Goal: Task Accomplishment & Management: Manage account settings

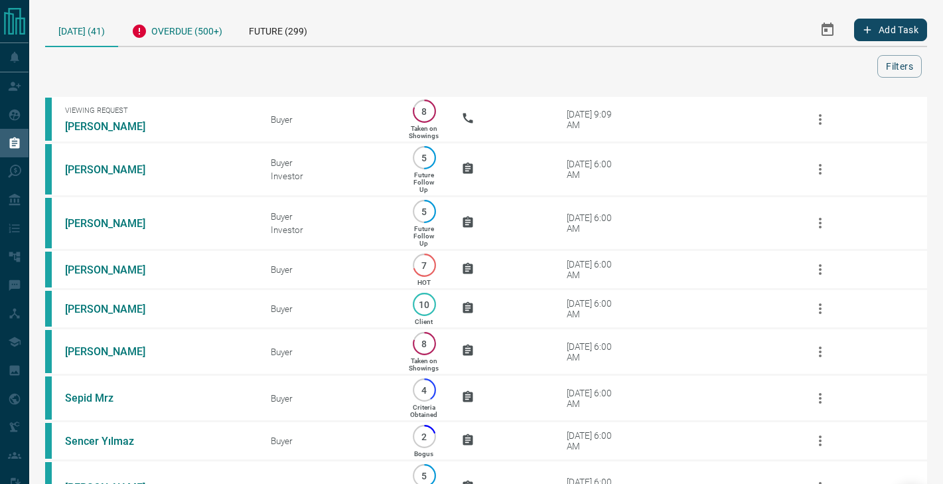
click at [164, 31] on div "Overdue (500+)" at bounding box center [176, 29] width 117 height 33
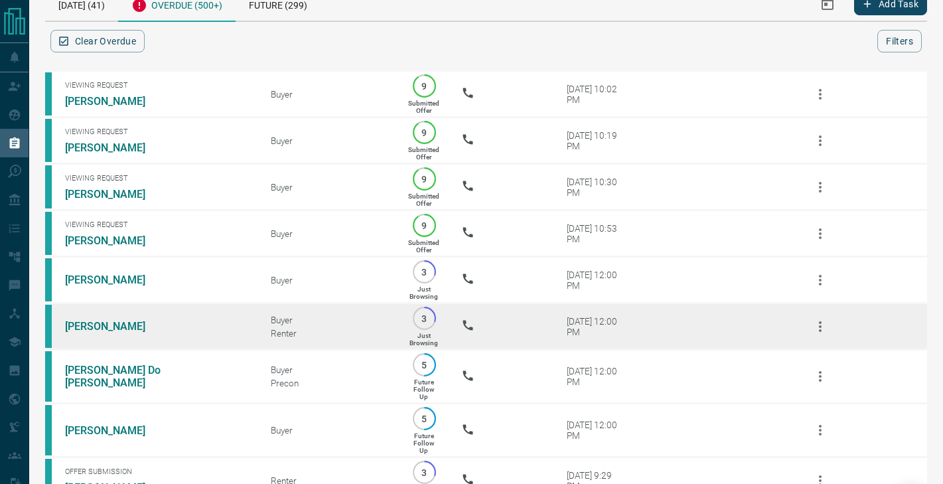
scroll to position [30, 0]
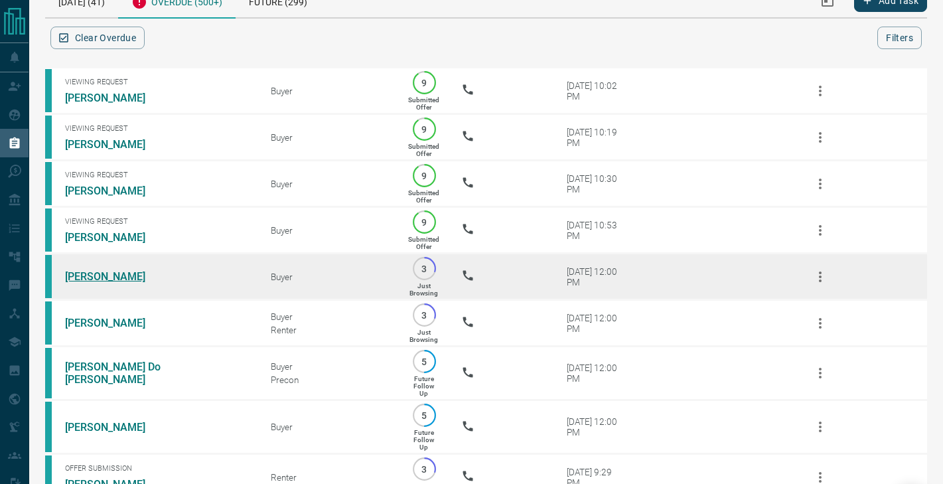
click at [102, 274] on link "[PERSON_NAME]" at bounding box center [115, 276] width 100 height 13
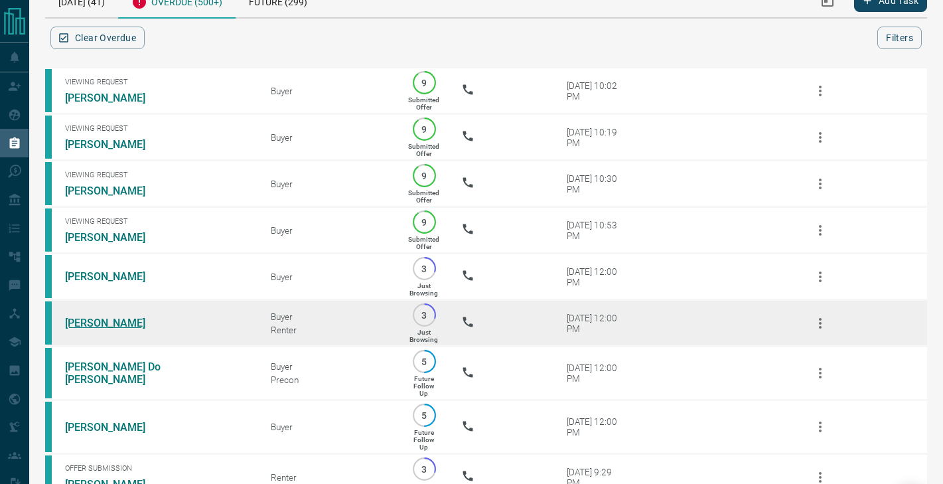
click at [104, 321] on link "[PERSON_NAME]" at bounding box center [115, 323] width 100 height 13
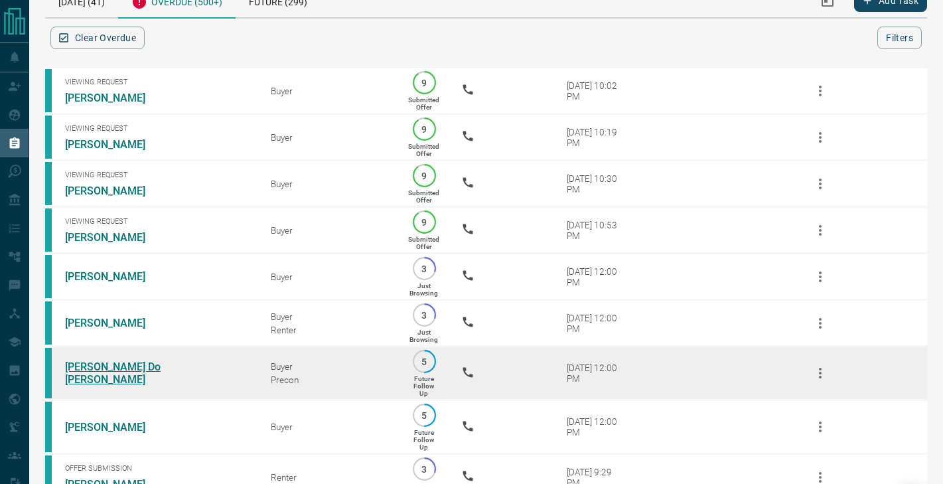
click at [104, 370] on link "[PERSON_NAME] Do [PERSON_NAME]" at bounding box center [115, 372] width 100 height 25
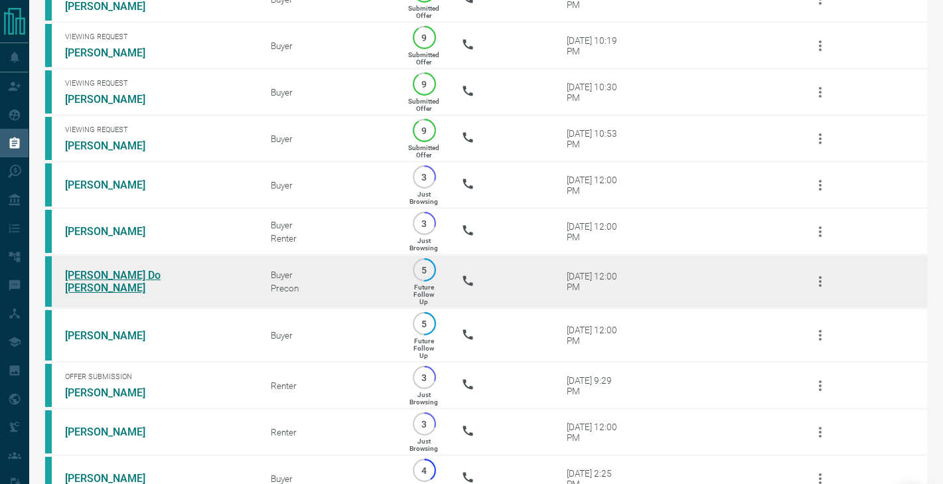
scroll to position [122, 0]
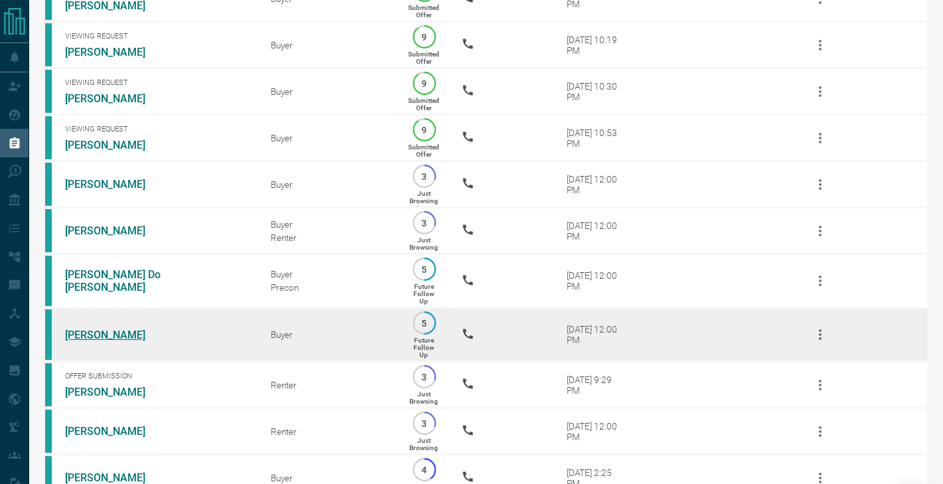
click at [86, 334] on link "[PERSON_NAME]" at bounding box center [115, 334] width 100 height 13
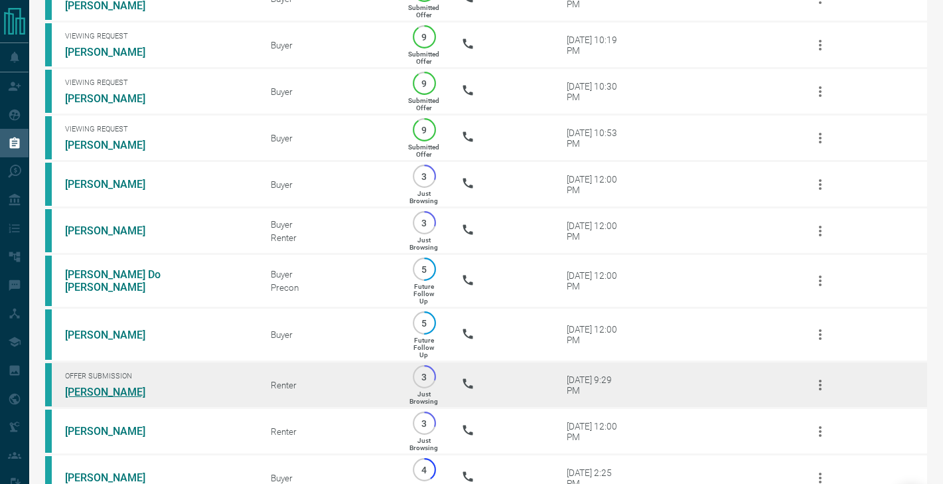
click at [85, 392] on link "[PERSON_NAME]" at bounding box center [115, 392] width 100 height 13
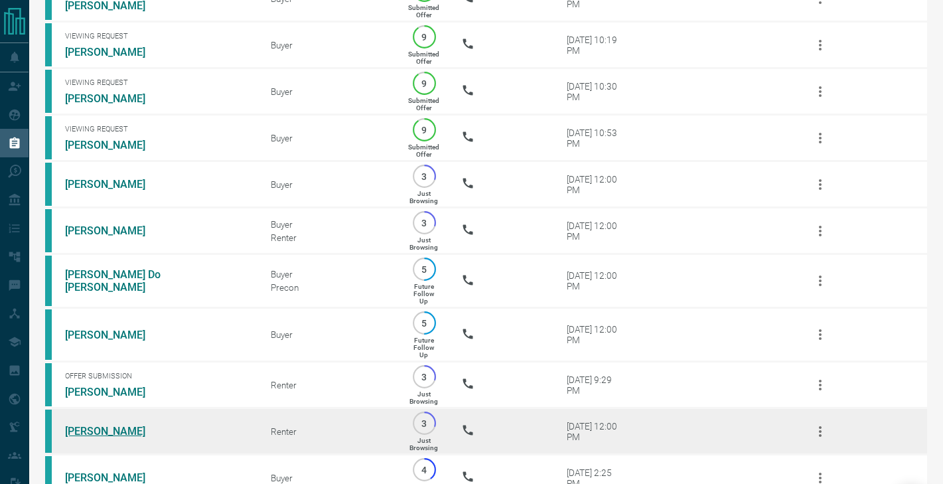
click at [87, 430] on link "[PERSON_NAME]" at bounding box center [115, 431] width 100 height 13
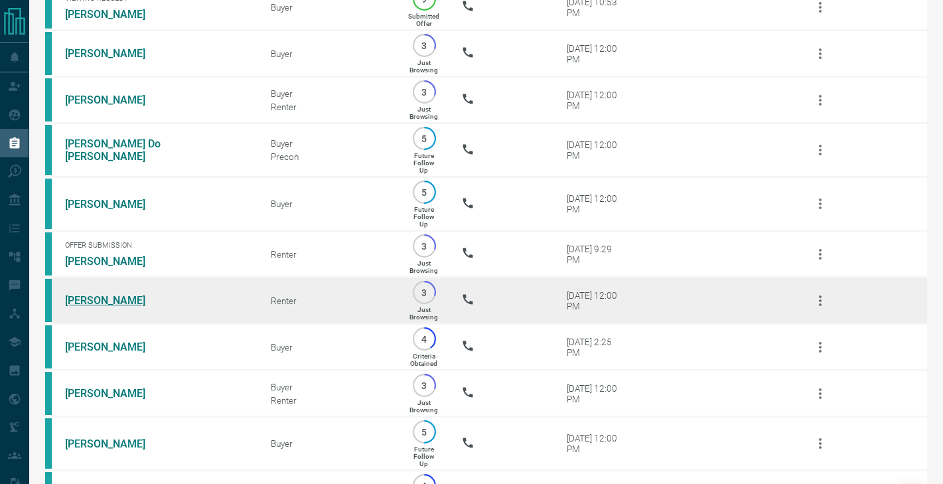
scroll to position [252, 0]
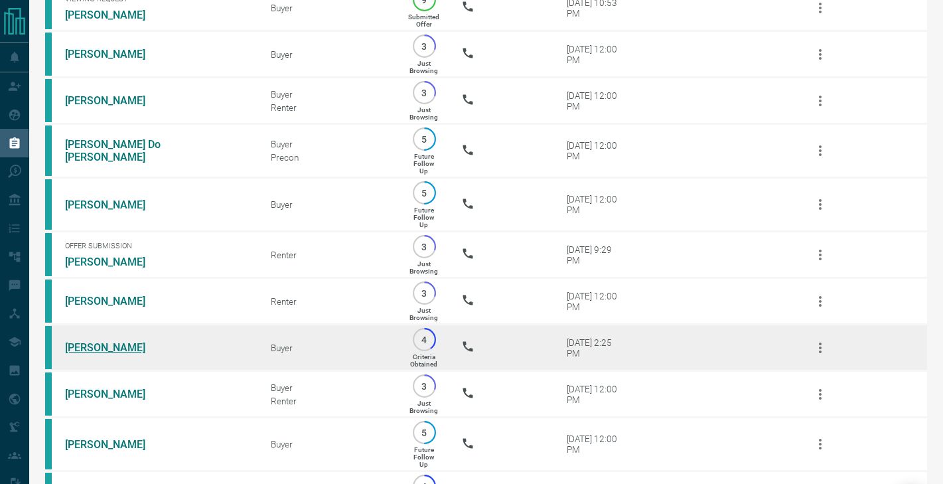
click at [98, 346] on link "[PERSON_NAME]" at bounding box center [115, 347] width 100 height 13
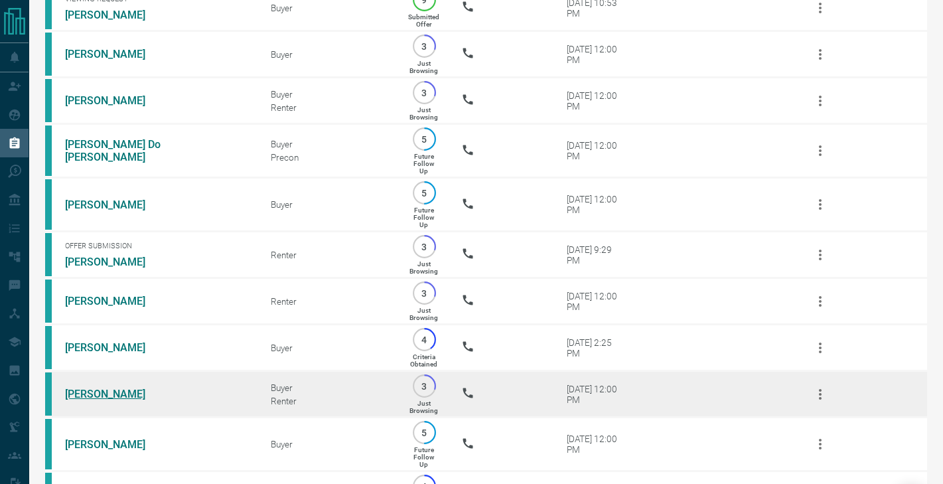
click at [97, 396] on link "[PERSON_NAME]" at bounding box center [115, 394] width 100 height 13
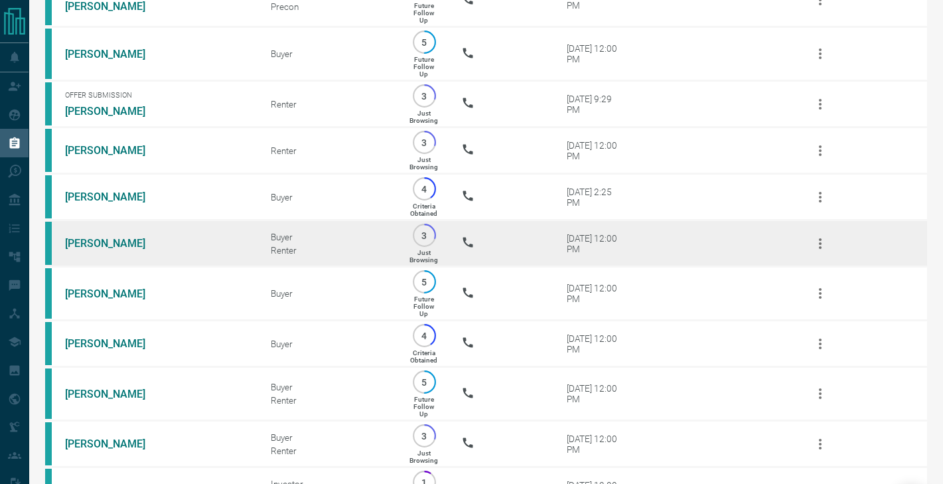
scroll to position [407, 0]
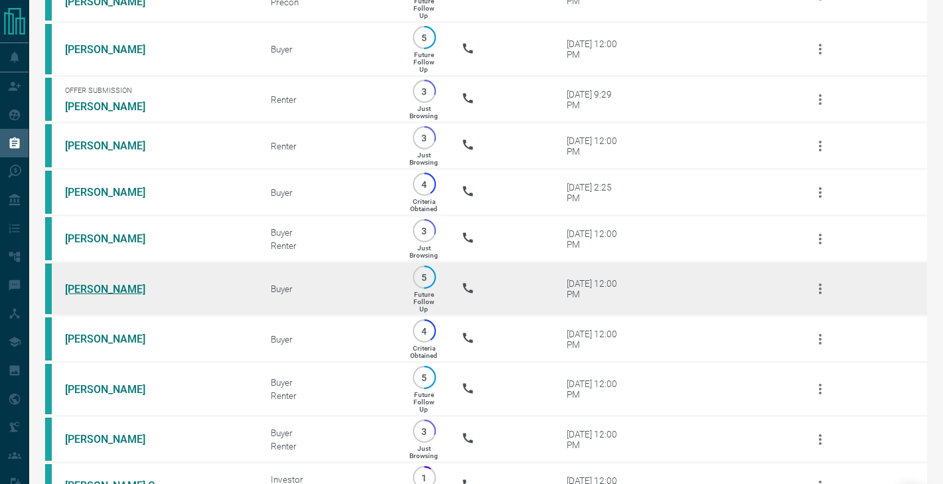
click at [122, 287] on link "[PERSON_NAME]" at bounding box center [115, 289] width 100 height 13
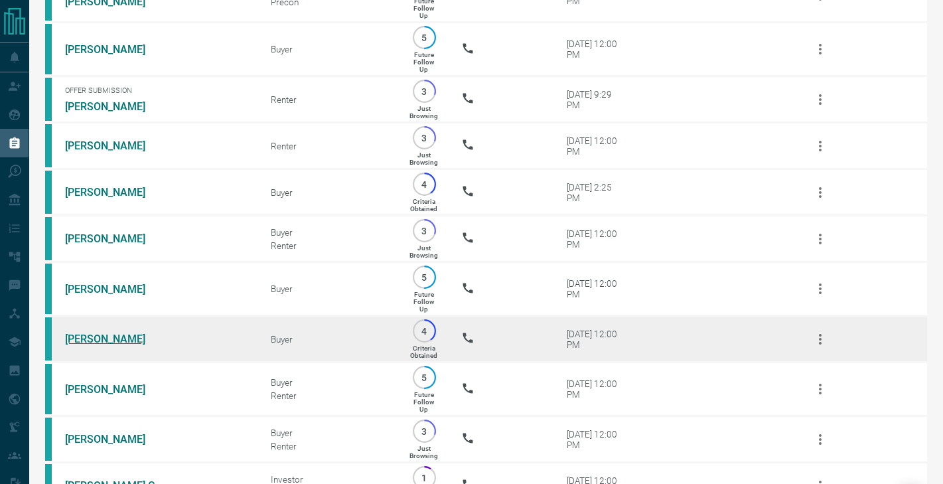
click at [121, 340] on link "[PERSON_NAME]" at bounding box center [115, 338] width 100 height 13
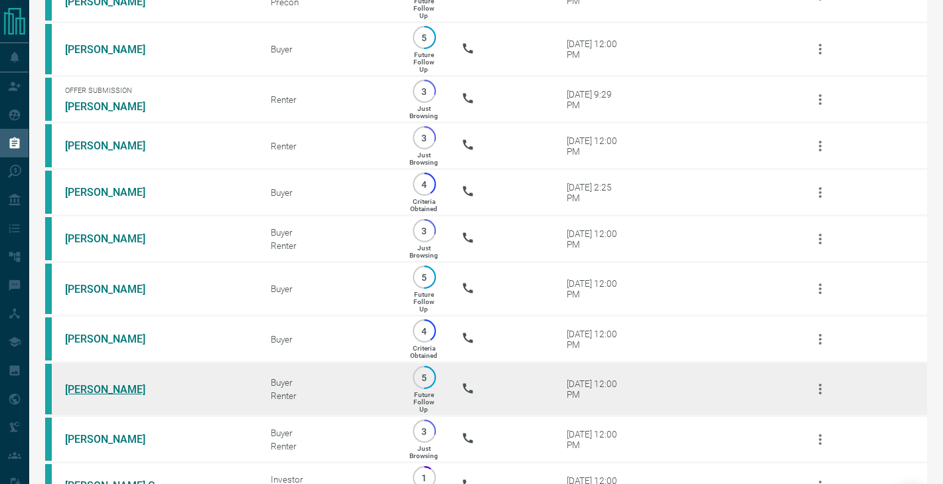
click at [96, 390] on link "[PERSON_NAME]" at bounding box center [115, 389] width 100 height 13
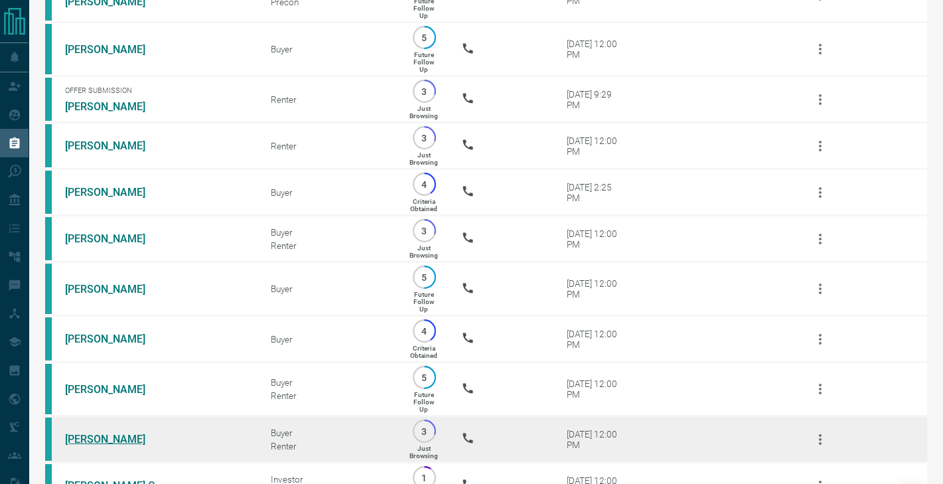
click at [96, 436] on link "[PERSON_NAME]" at bounding box center [115, 439] width 100 height 13
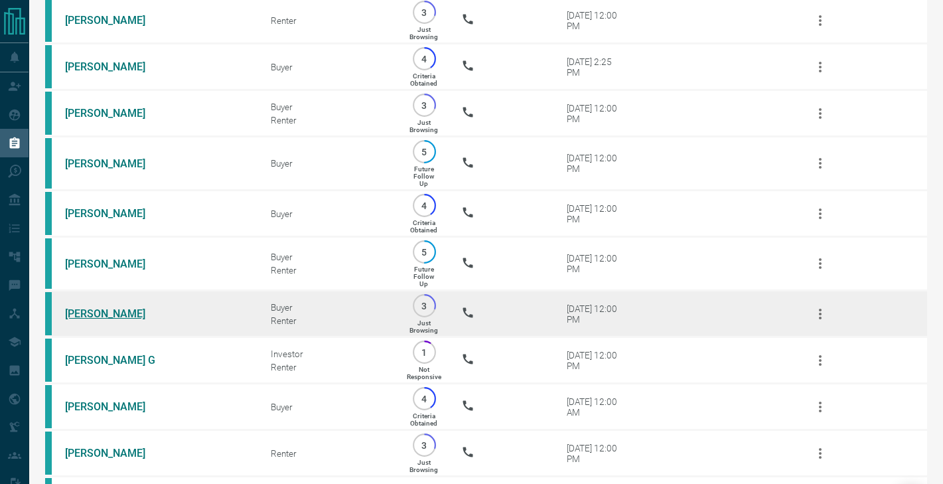
scroll to position [567, 0]
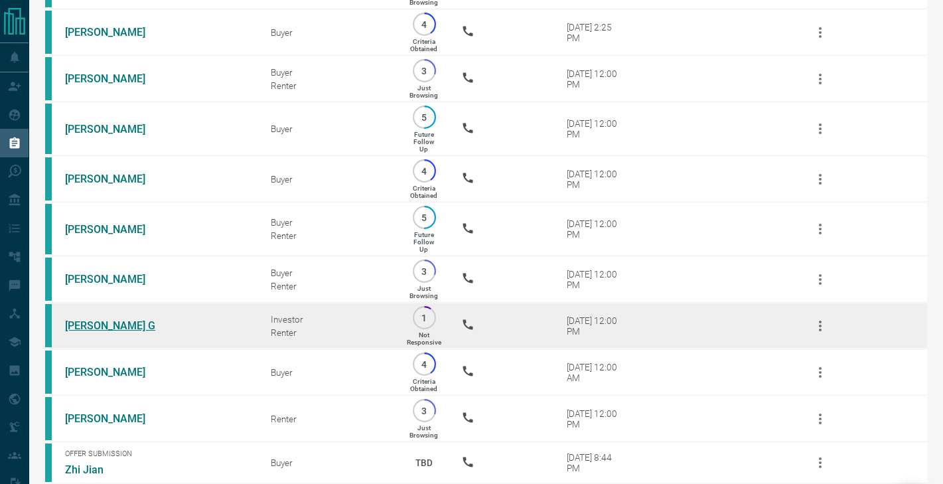
click at [83, 325] on link "[PERSON_NAME] G" at bounding box center [115, 325] width 100 height 13
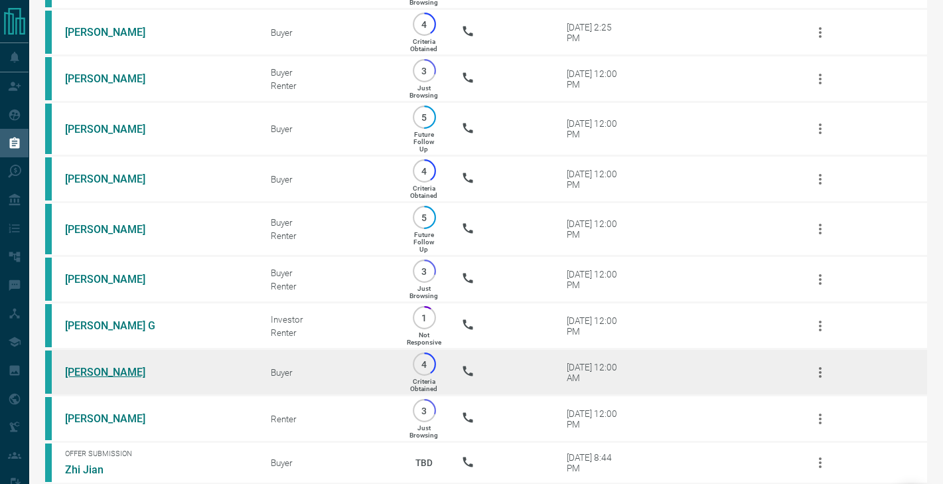
click at [88, 371] on link "[PERSON_NAME]" at bounding box center [115, 372] width 100 height 13
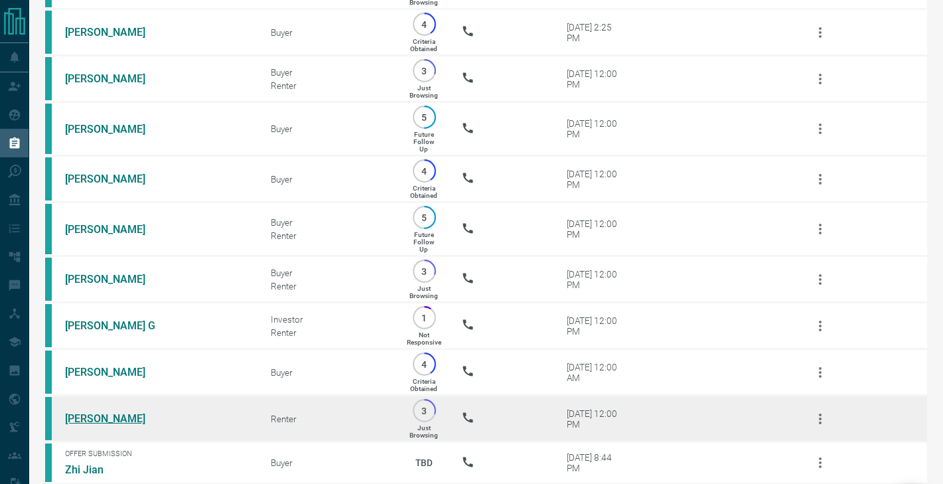
click at [98, 414] on link "[PERSON_NAME]" at bounding box center [115, 418] width 100 height 13
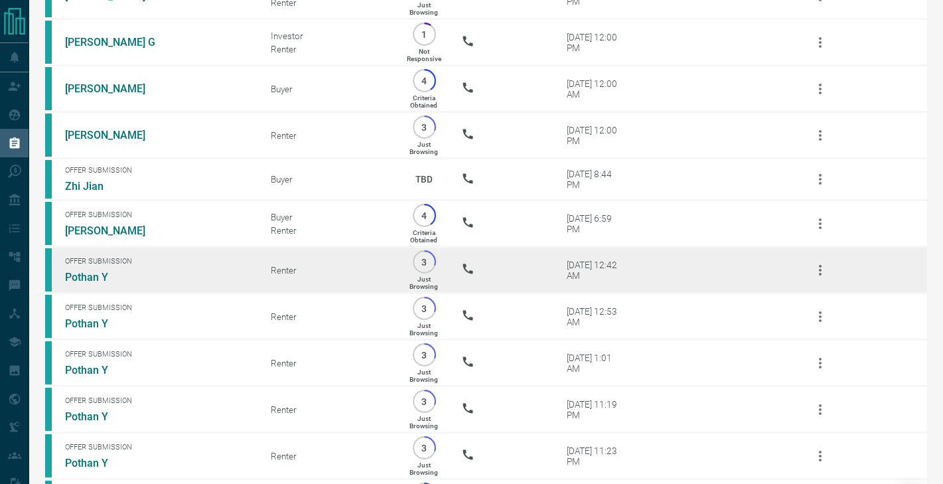
scroll to position [849, 0]
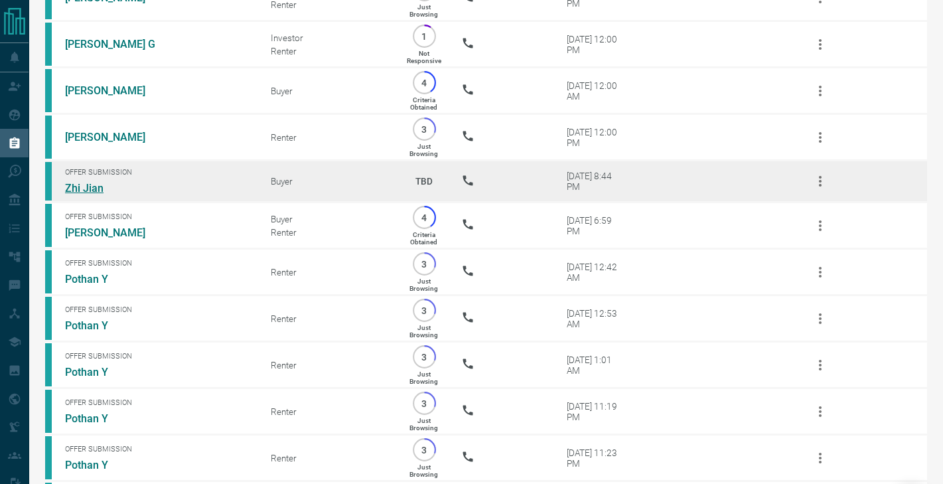
click at [92, 182] on link "Zhi Jian" at bounding box center [115, 188] width 100 height 13
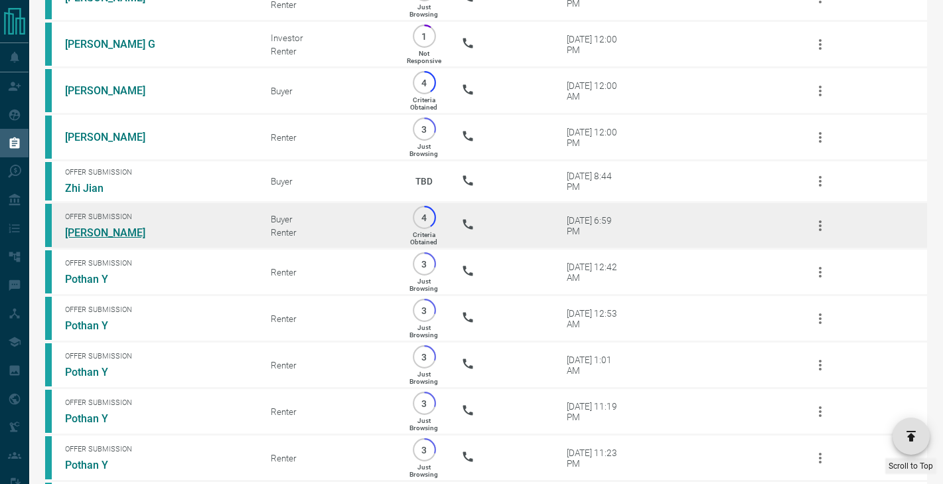
click at [101, 234] on link "[PERSON_NAME]" at bounding box center [115, 232] width 100 height 13
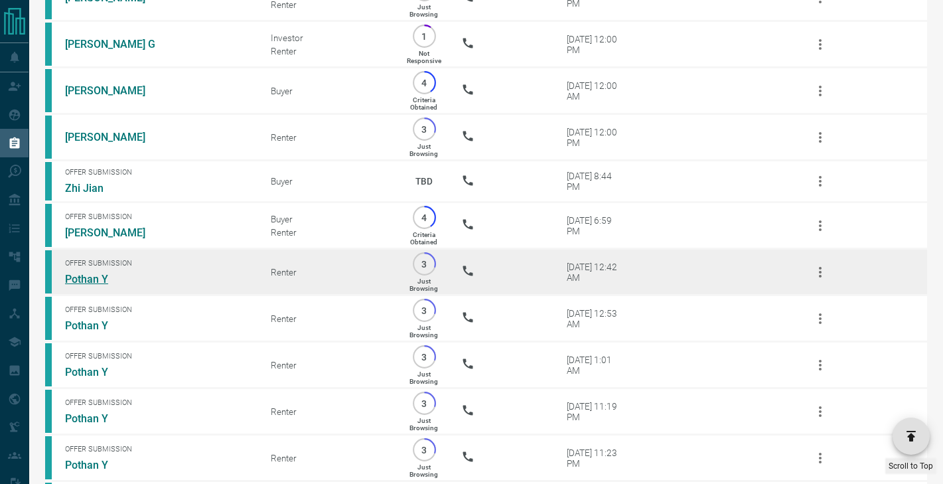
click at [98, 275] on link "Pothan Y" at bounding box center [115, 279] width 100 height 13
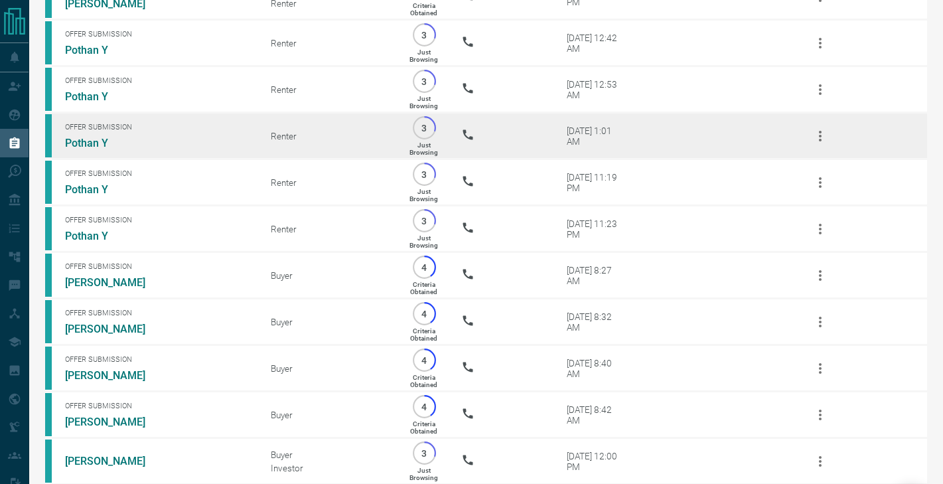
scroll to position [1090, 0]
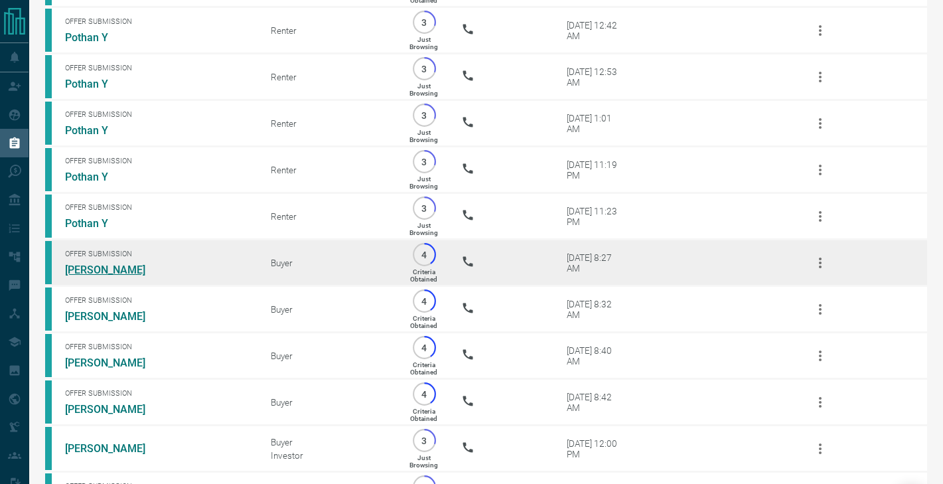
click at [100, 271] on link "[PERSON_NAME]" at bounding box center [115, 269] width 100 height 13
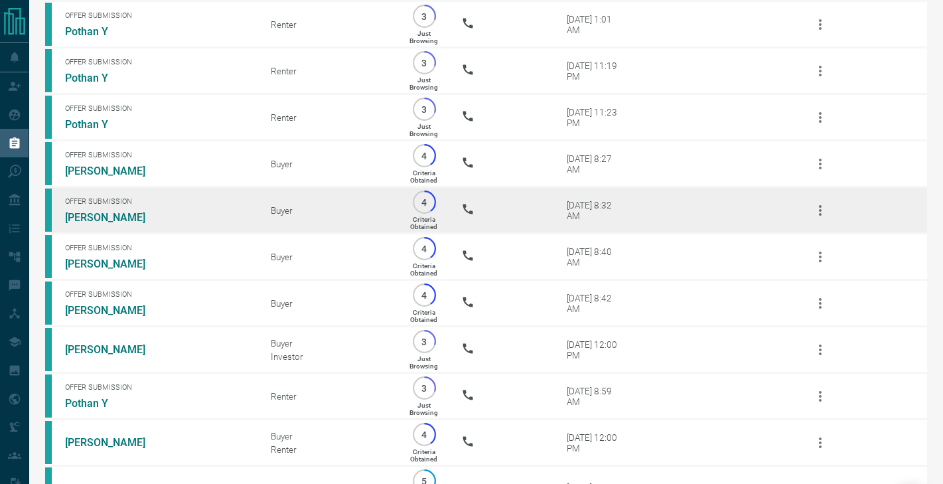
scroll to position [1187, 0]
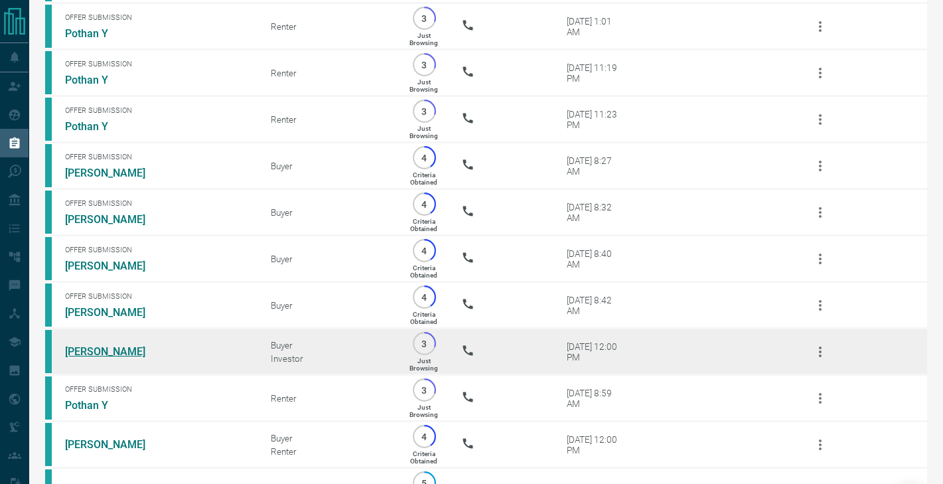
click at [100, 348] on link "[PERSON_NAME]" at bounding box center [115, 351] width 100 height 13
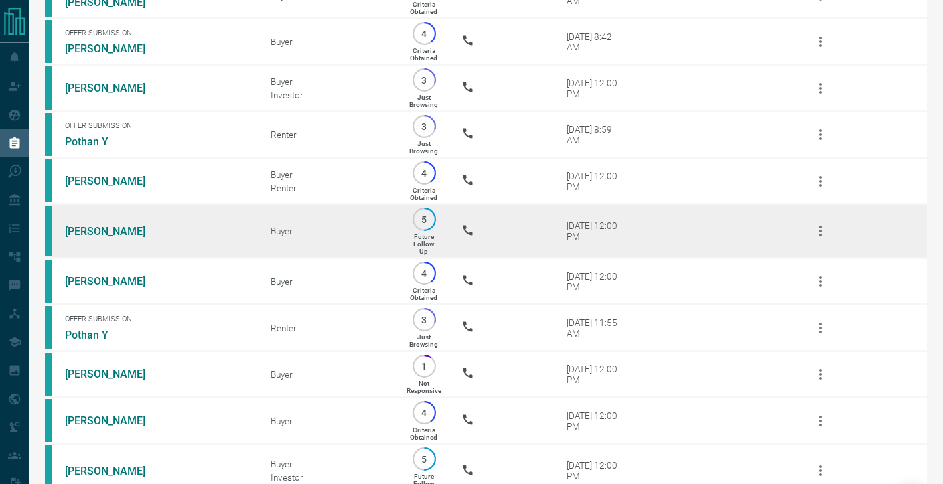
scroll to position [1451, 0]
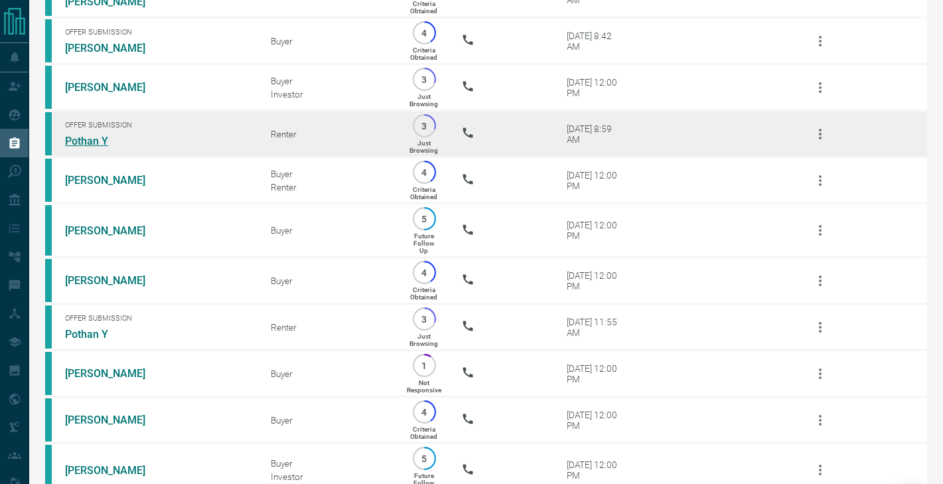
click at [93, 145] on link "Pothan Y" at bounding box center [115, 141] width 100 height 13
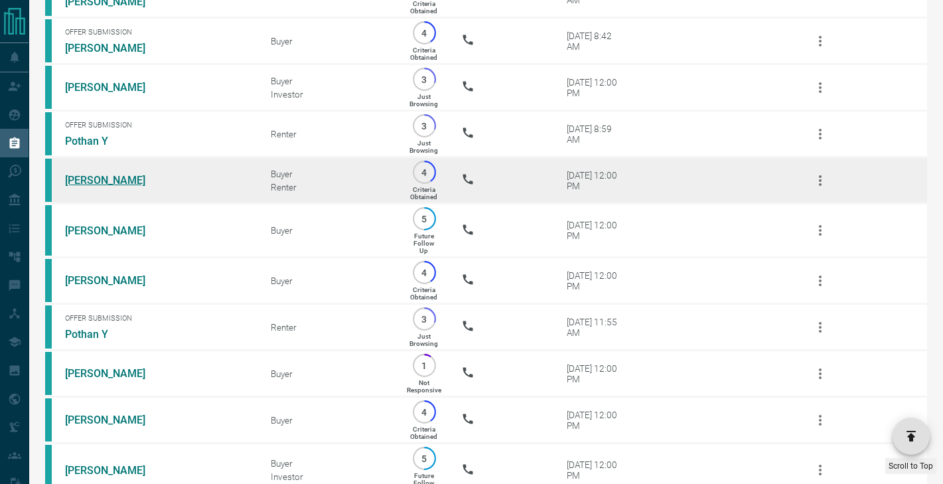
click at [93, 175] on link "[PERSON_NAME]" at bounding box center [115, 180] width 100 height 13
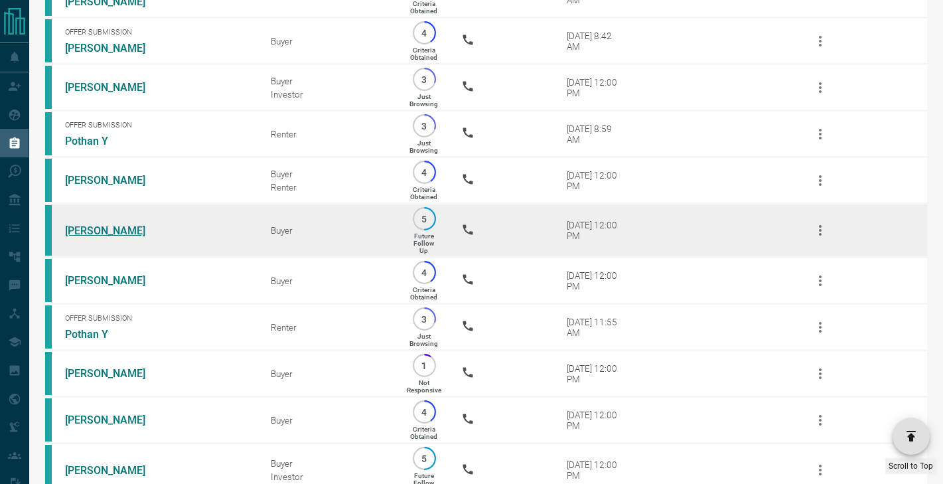
click at [94, 232] on link "[PERSON_NAME]" at bounding box center [115, 230] width 100 height 13
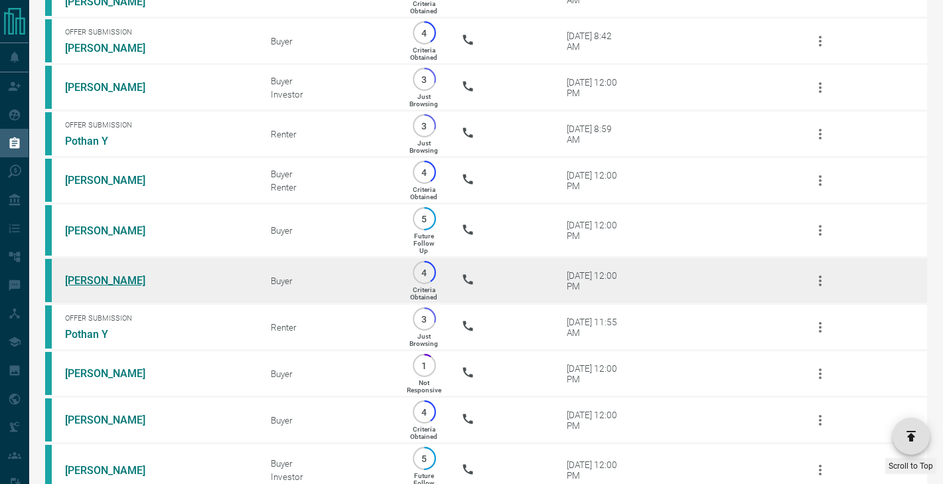
click at [94, 283] on link "[PERSON_NAME]" at bounding box center [115, 280] width 100 height 13
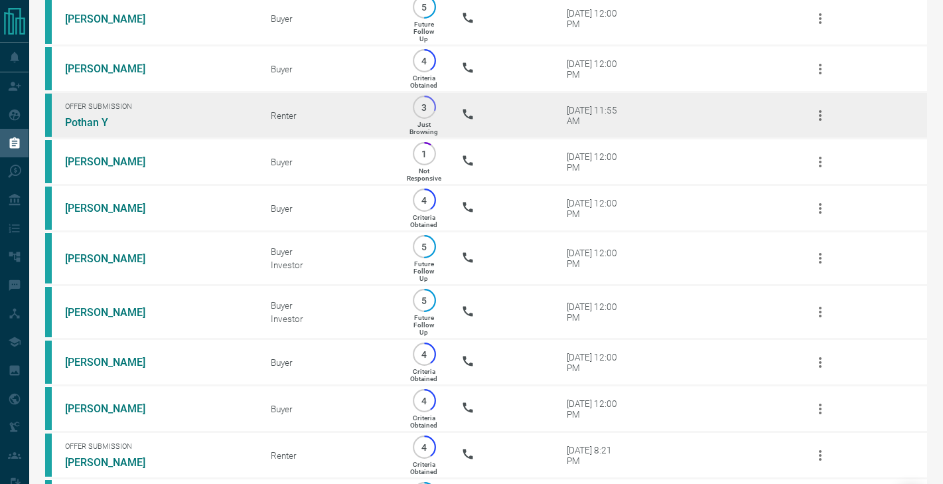
scroll to position [1665, 0]
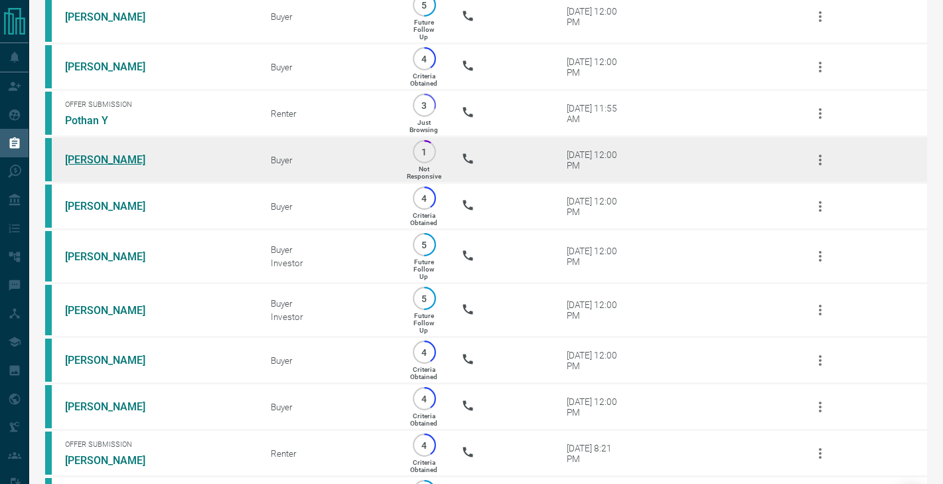
click at [106, 159] on link "[PERSON_NAME]" at bounding box center [115, 159] width 100 height 13
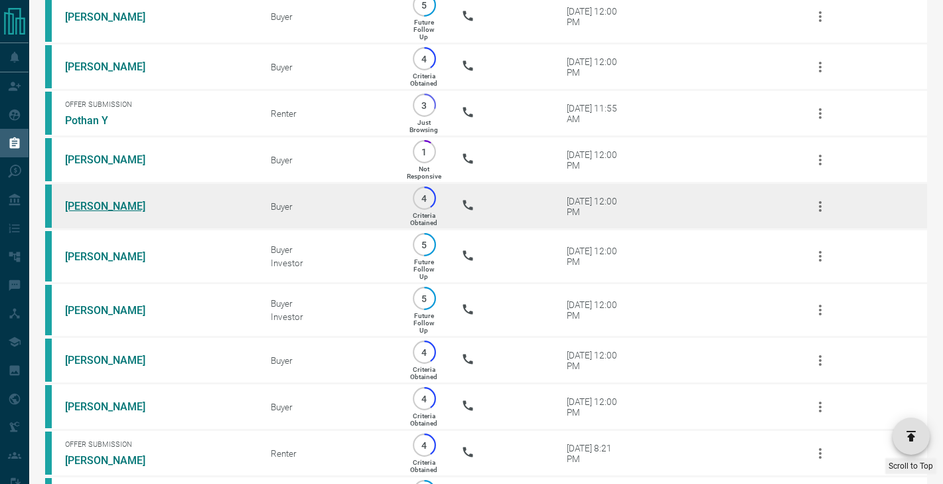
click at [106, 204] on link "[PERSON_NAME]" at bounding box center [115, 206] width 100 height 13
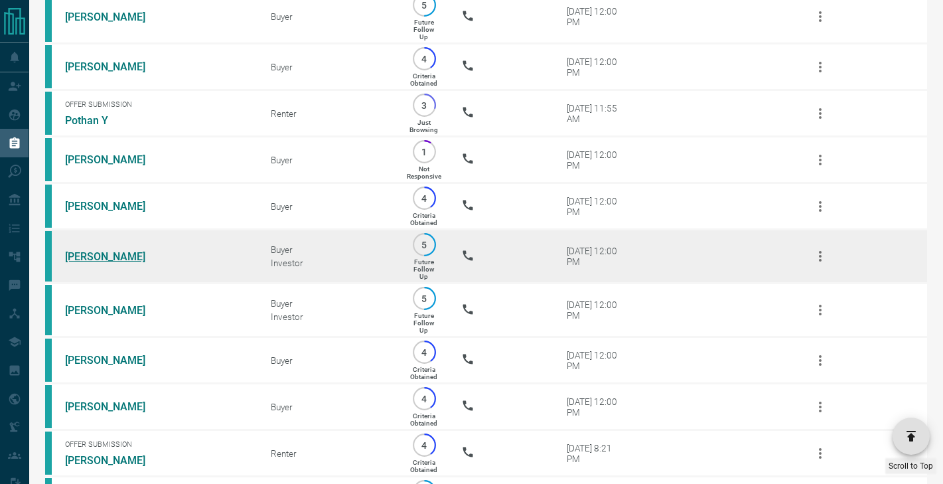
click at [106, 252] on link "[PERSON_NAME]" at bounding box center [115, 256] width 100 height 13
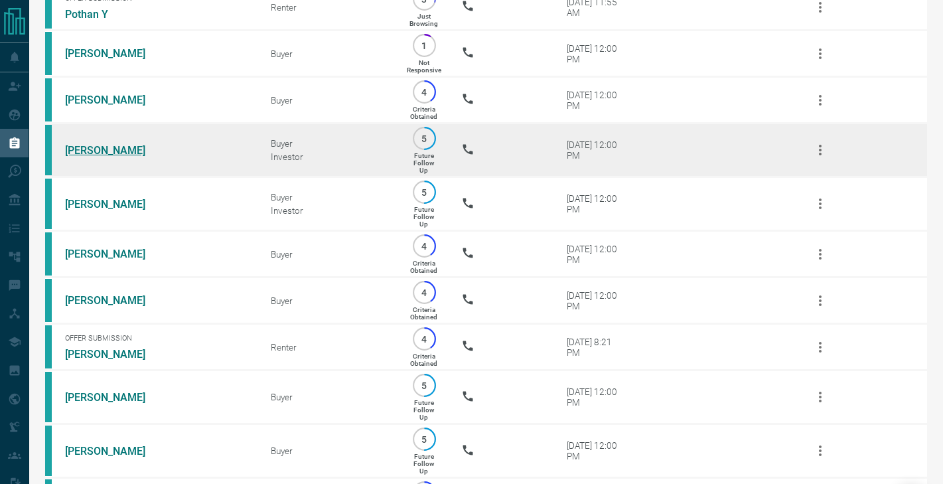
scroll to position [1781, 0]
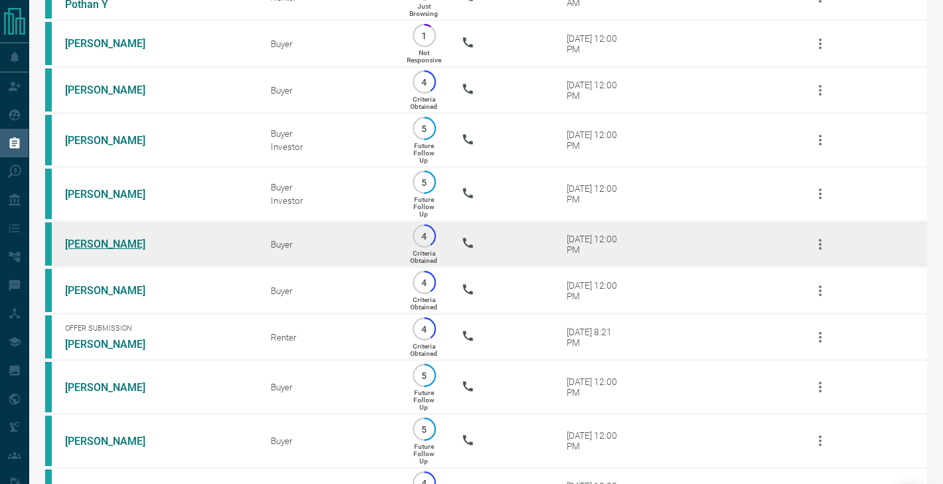
click at [100, 238] on link "[PERSON_NAME]" at bounding box center [115, 244] width 100 height 13
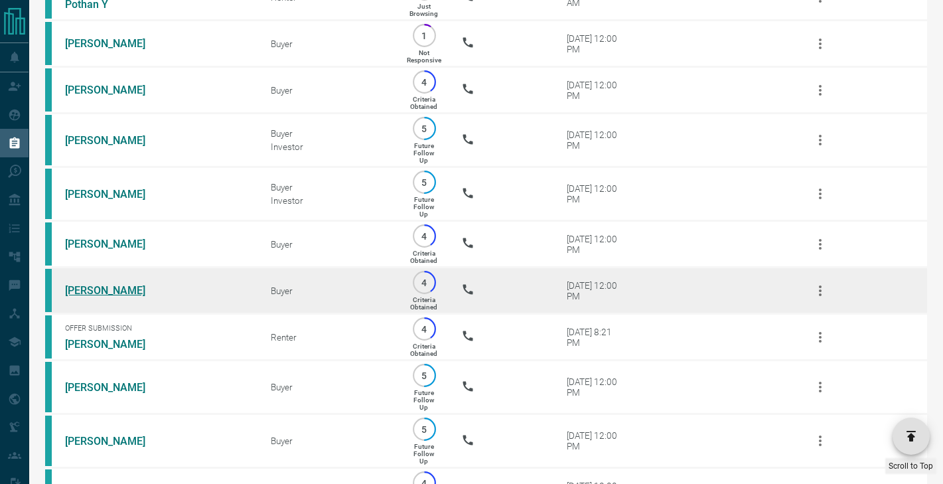
click at [98, 293] on link "[PERSON_NAME]" at bounding box center [115, 290] width 100 height 13
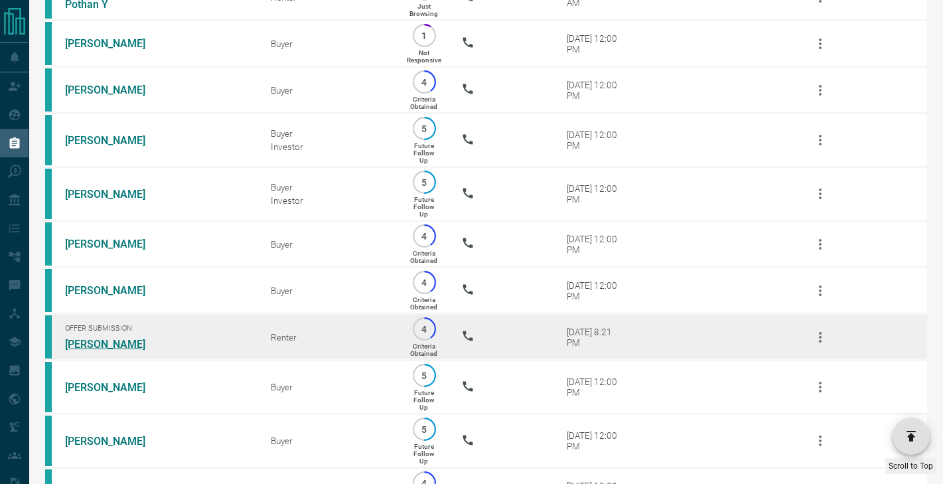
click at [102, 339] on link "[PERSON_NAME]" at bounding box center [115, 344] width 100 height 13
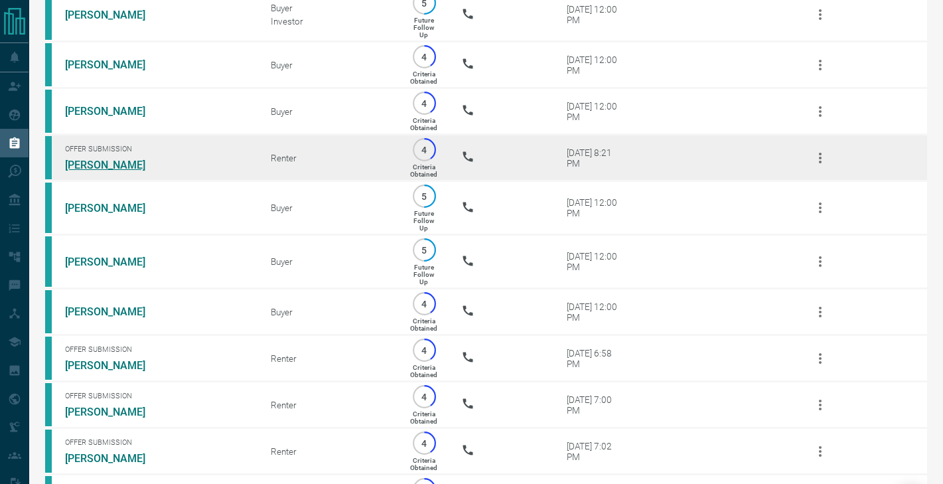
scroll to position [1958, 0]
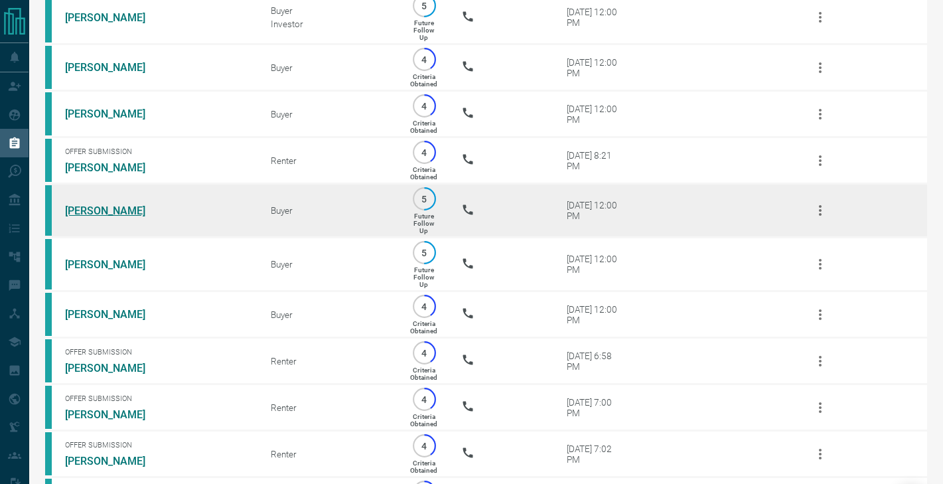
click at [98, 204] on link "[PERSON_NAME]" at bounding box center [115, 210] width 100 height 13
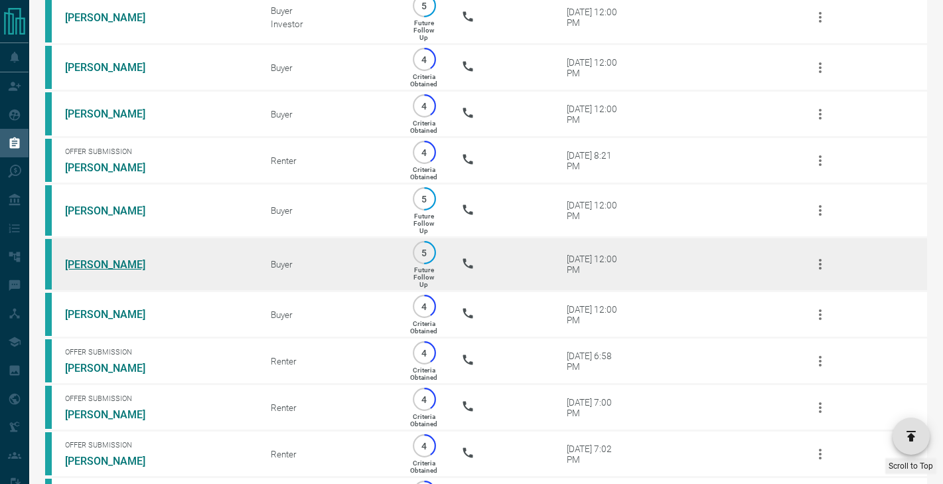
click at [97, 268] on link "[PERSON_NAME]" at bounding box center [115, 264] width 100 height 13
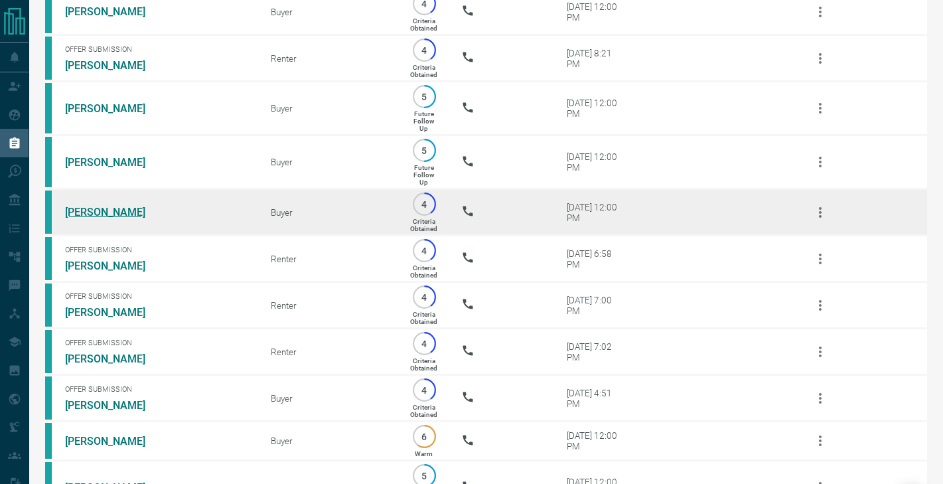
click at [88, 214] on link "[PERSON_NAME]" at bounding box center [115, 212] width 100 height 13
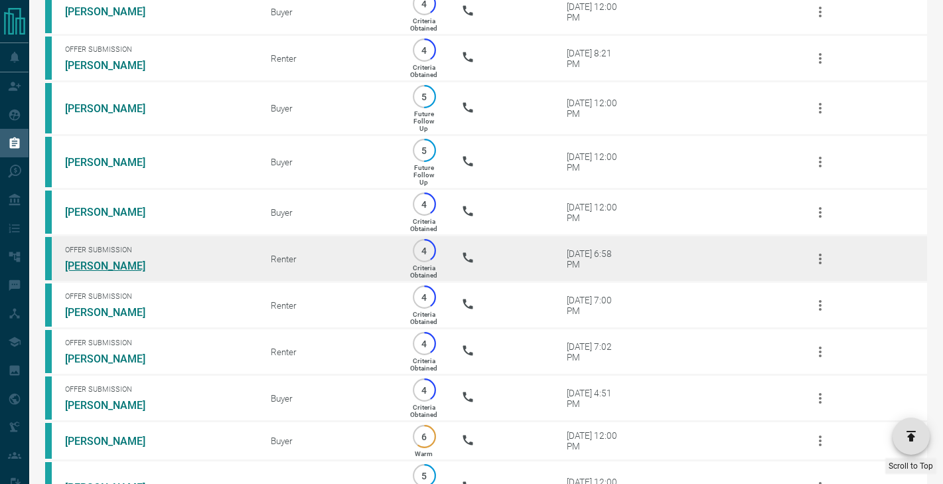
click at [94, 262] on link "[PERSON_NAME]" at bounding box center [115, 265] width 100 height 13
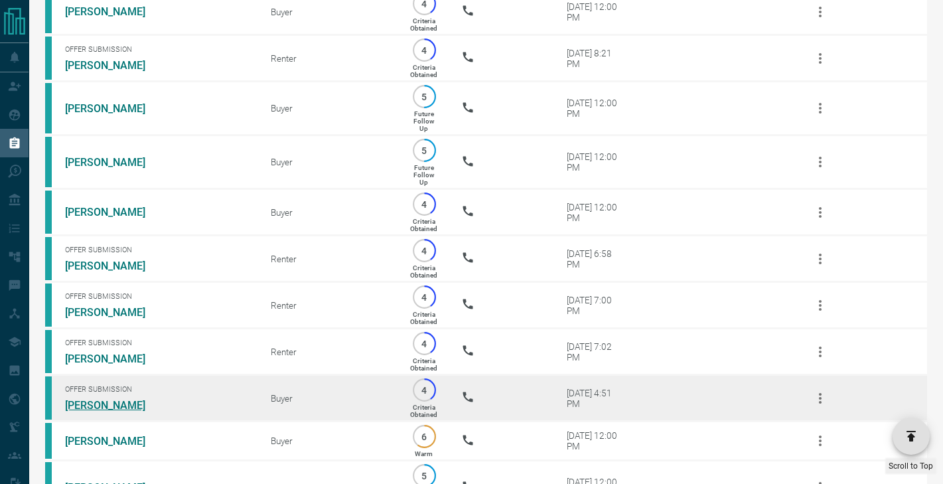
click at [104, 403] on link "[PERSON_NAME]" at bounding box center [115, 405] width 100 height 13
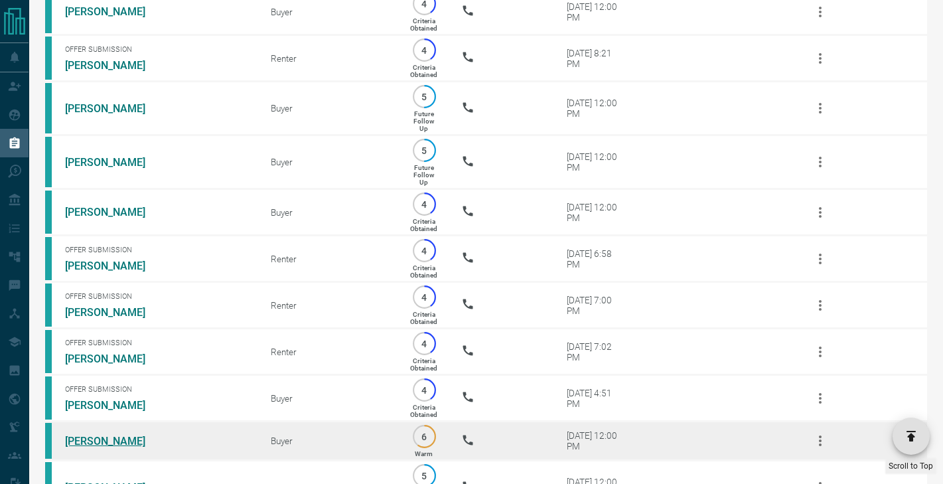
click at [100, 436] on link "[PERSON_NAME]" at bounding box center [115, 441] width 100 height 13
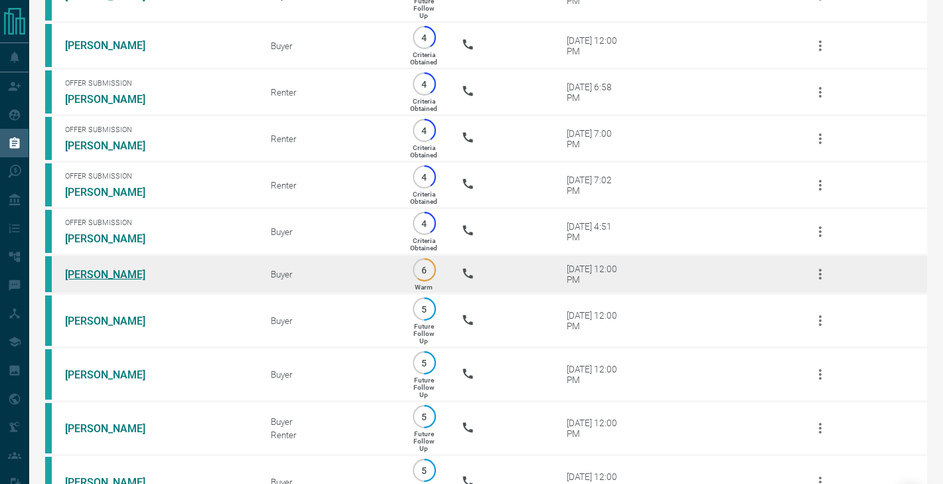
scroll to position [2281, 0]
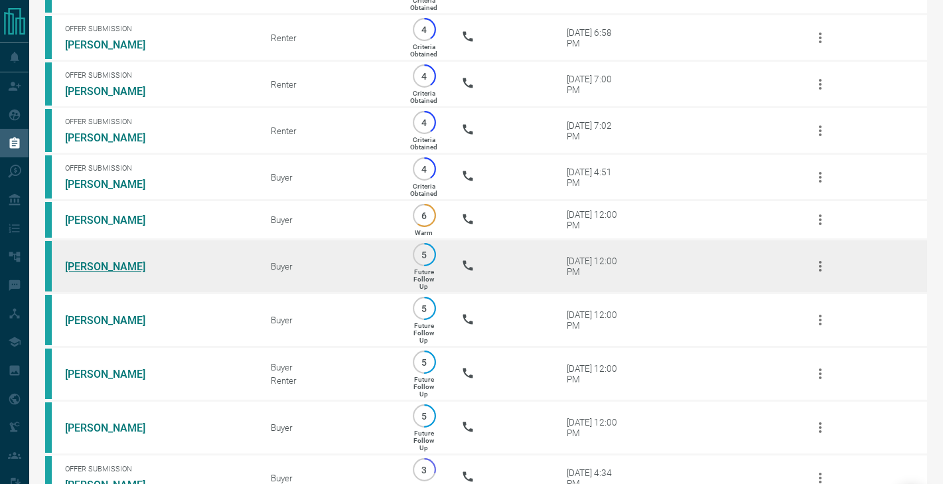
click at [105, 261] on link "[PERSON_NAME]" at bounding box center [115, 266] width 100 height 13
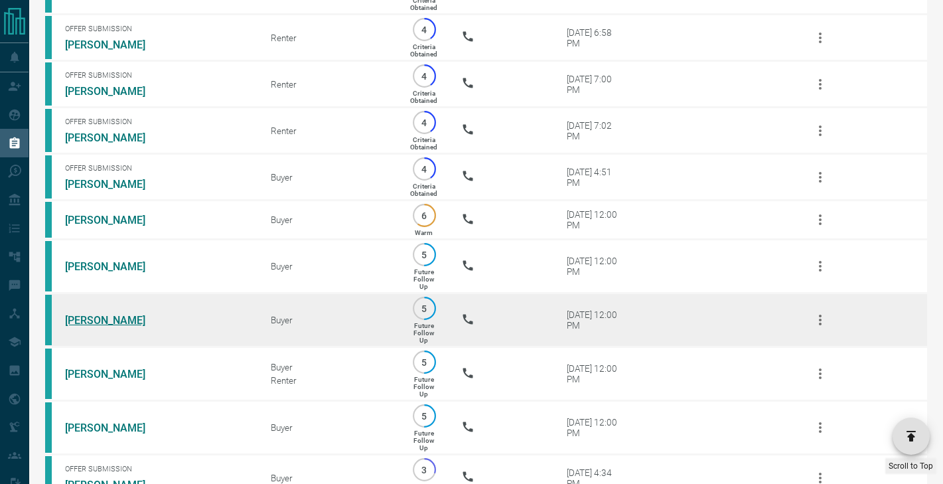
click at [104, 321] on link "[PERSON_NAME]" at bounding box center [115, 320] width 100 height 13
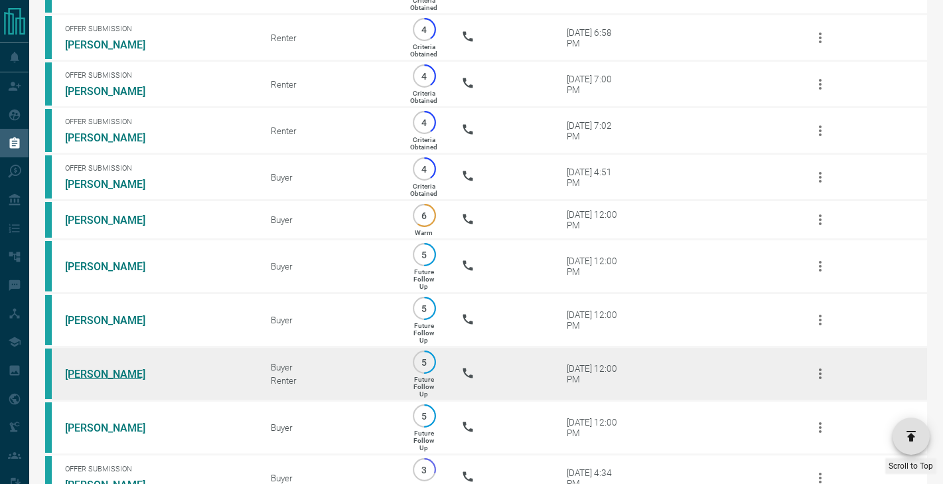
click at [104, 374] on link "[PERSON_NAME]" at bounding box center [115, 374] width 100 height 13
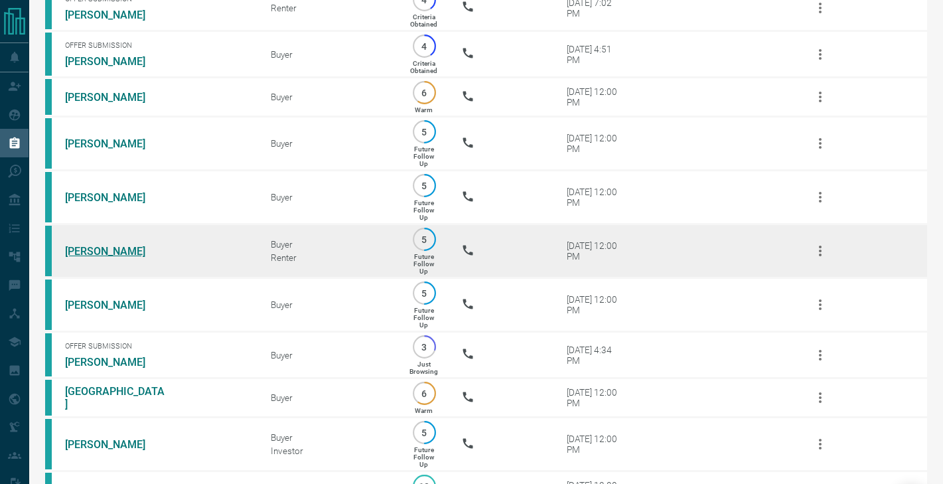
scroll to position [2428, 0]
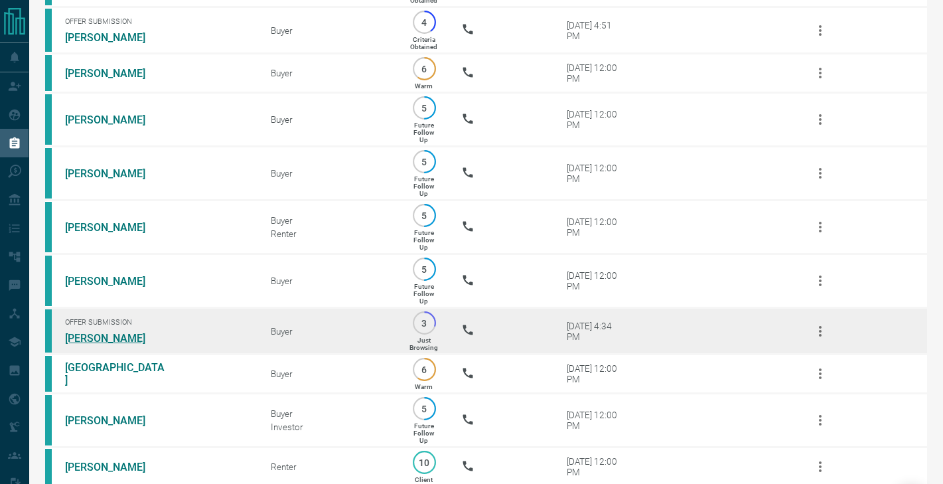
click at [98, 340] on link "[PERSON_NAME]" at bounding box center [115, 338] width 100 height 13
